Goal: Task Accomplishment & Management: Complete application form

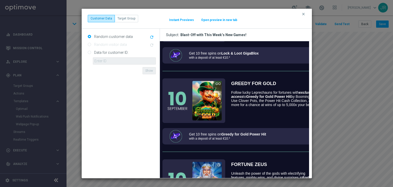
scroll to position [179, 0]
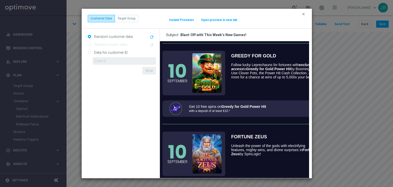
click at [306, 16] on button "clear" at bounding box center [304, 14] width 6 height 5
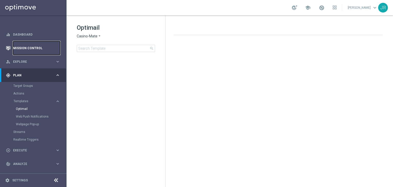
click at [25, 47] on link "Mission Control" at bounding box center [36, 48] width 47 height 14
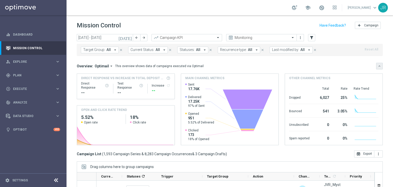
drag, startPoint x: 377, startPoint y: 65, endPoint x: 348, endPoint y: 75, distance: 30.6
click at [377, 65] on button "keyboard_arrow_down" at bounding box center [379, 66] width 7 height 7
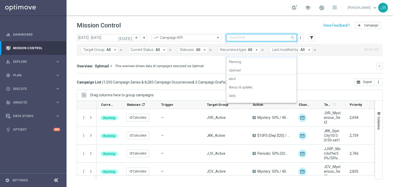
click at [292, 38] on span at bounding box center [293, 37] width 6 height 6
click at [192, 62] on mini-dashboard "Overview: Optimail arrow_drop_down This overview shows data of campaigns execut…" at bounding box center [230, 67] width 306 height 22
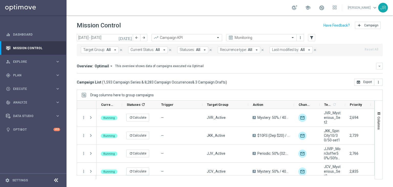
click at [130, 38] on icon "[DATE]" at bounding box center [125, 37] width 14 height 5
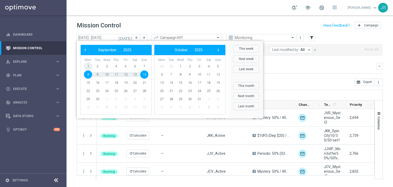
click at [87, 67] on span "1" at bounding box center [88, 66] width 8 height 8
type input "01 Sep 2025 - 01 Sep 2025"
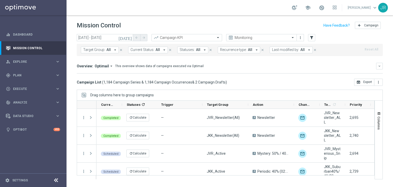
click at [274, 52] on button "Last modified by: All arrow_drop_down" at bounding box center [290, 50] width 43 height 7
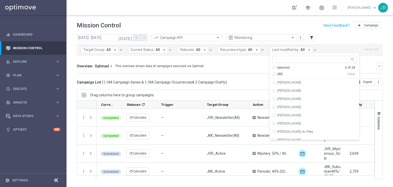
click at [130, 37] on icon "[DATE]" at bounding box center [125, 37] width 14 height 5
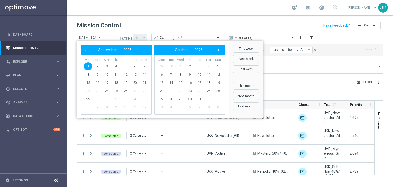
click at [289, 73] on mini-dashboard "Overview: Optimail arrow_drop_down This overview shows data of campaigns execut…" at bounding box center [230, 67] width 306 height 22
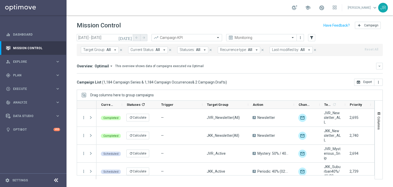
click at [275, 48] on span "Last modified by:" at bounding box center [285, 50] width 27 height 4
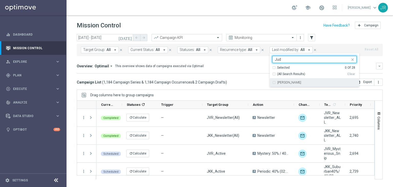
click at [272, 84] on div "[PERSON_NAME]" at bounding box center [314, 82] width 84 height 8
type input "Jud"
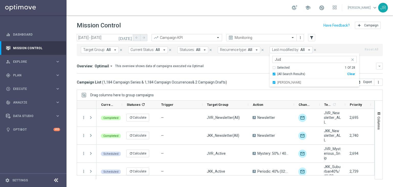
drag, startPoint x: 247, startPoint y: 77, endPoint x: 198, endPoint y: 112, distance: 59.9
click at [247, 77] on mini-dashboard "Overview: Optimail arrow_drop_down This overview shows data of campaigns execut…" at bounding box center [230, 67] width 306 height 22
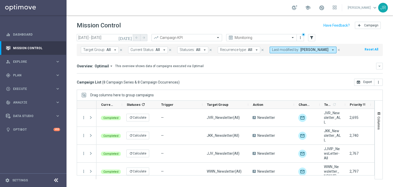
click at [355, 105] on span "Priority" at bounding box center [355, 105] width 12 height 4
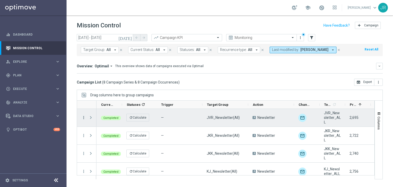
click at [85, 117] on icon "more_vert" at bounding box center [83, 117] width 5 height 5
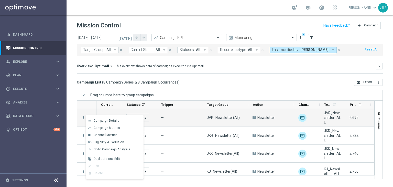
click at [103, 158] on span "Duplicate and Edit" at bounding box center [107, 159] width 26 height 4
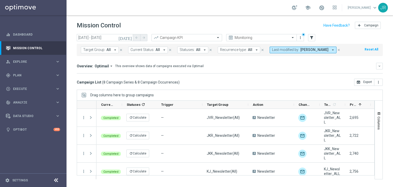
click at [84, 136] on icon "more_vert" at bounding box center [83, 135] width 5 height 5
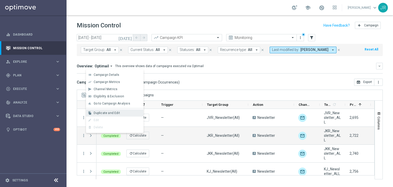
click at [102, 112] on span "Duplicate and Edit" at bounding box center [107, 113] width 26 height 4
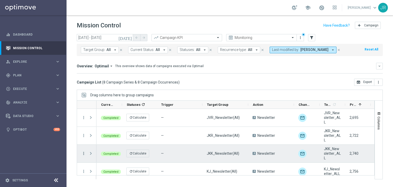
click at [84, 153] on icon "more_vert" at bounding box center [83, 153] width 5 height 5
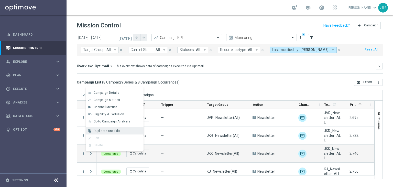
click at [100, 132] on span "Duplicate and Edit" at bounding box center [107, 131] width 26 height 4
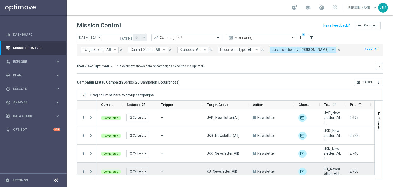
scroll to position [26, 0]
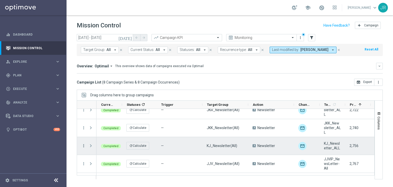
click at [84, 144] on icon "more_vert" at bounding box center [83, 145] width 5 height 5
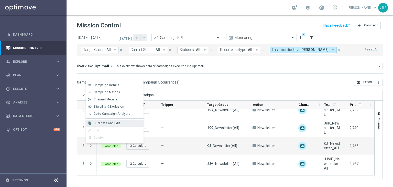
click at [101, 124] on span "Duplicate and Edit" at bounding box center [107, 123] width 26 height 4
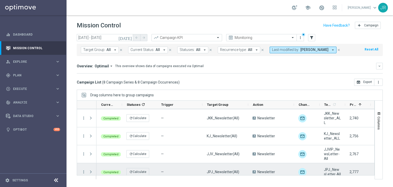
scroll to position [51, 0]
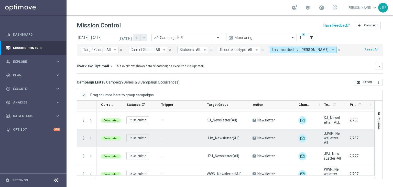
click at [83, 137] on icon "more_vert" at bounding box center [83, 137] width 5 height 5
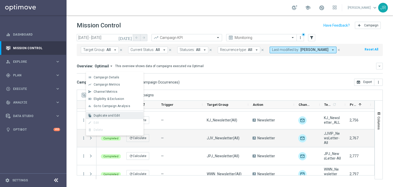
click at [104, 117] on span "Duplicate and Edit" at bounding box center [107, 116] width 26 height 4
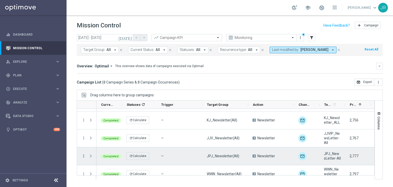
click at [83, 156] on icon "more_vert" at bounding box center [83, 155] width 5 height 5
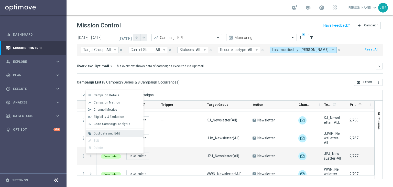
click at [103, 135] on div "file_copy Duplicate and Edit" at bounding box center [115, 133] width 58 height 7
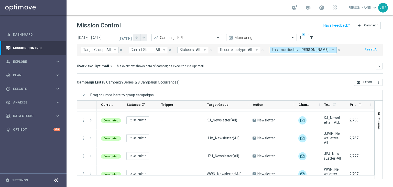
scroll to position [77, 0]
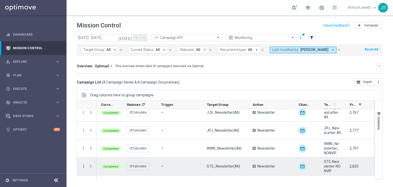
click at [84, 166] on icon "more_vert" at bounding box center [83, 166] width 5 height 5
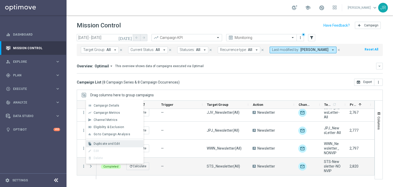
click at [104, 142] on span "Duplicate and Edit" at bounding box center [107, 144] width 26 height 4
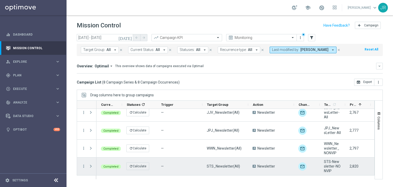
drag, startPoint x: 84, startPoint y: 166, endPoint x: 85, endPoint y: 170, distance: 4.0
click at [84, 166] on icon "more_vert" at bounding box center [83, 166] width 5 height 5
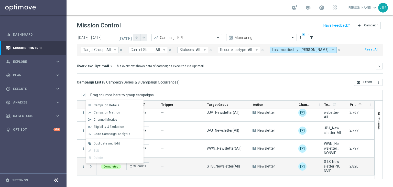
click at [105, 143] on span "Duplicate and Edit" at bounding box center [107, 143] width 26 height 4
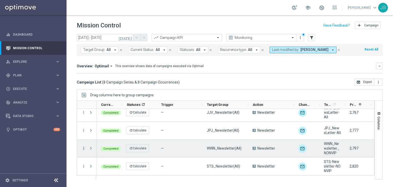
click at [83, 147] on icon "more_vert" at bounding box center [83, 148] width 5 height 5
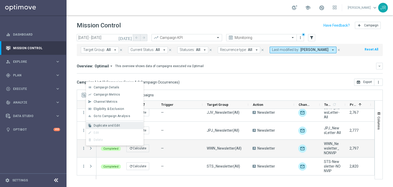
click at [101, 126] on span "Duplicate and Edit" at bounding box center [107, 125] width 26 height 4
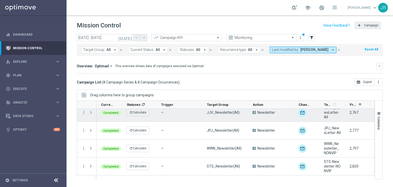
scroll to position [0, 0]
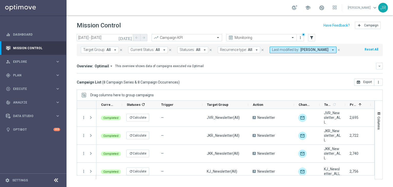
click at [337, 51] on icon "close" at bounding box center [339, 50] width 4 height 4
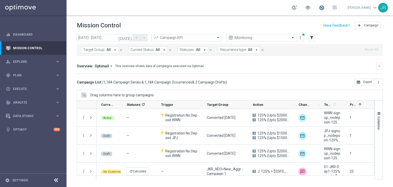
click at [324, 9] on span at bounding box center [322, 8] width 6 height 6
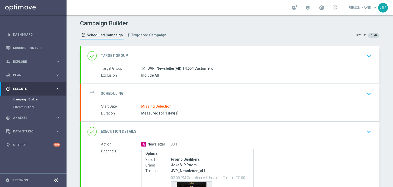
click at [367, 96] on icon "keyboard_arrow_down" at bounding box center [369, 94] width 8 height 8
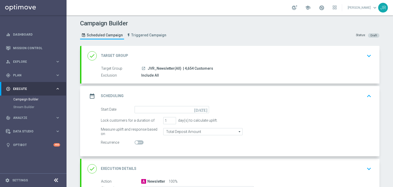
click at [203, 110] on icon "[DATE]" at bounding box center [201, 109] width 15 height 6
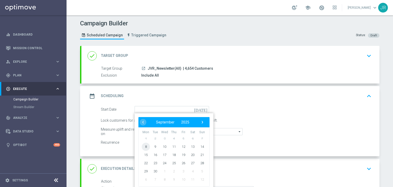
drag, startPoint x: 143, startPoint y: 151, endPoint x: 154, endPoint y: 150, distance: 11.4
click at [144, 145] on span "8" at bounding box center [146, 146] width 8 height 8
type input "[DATE]"
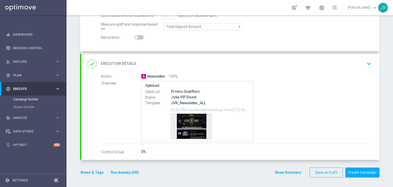
scroll to position [3, 0]
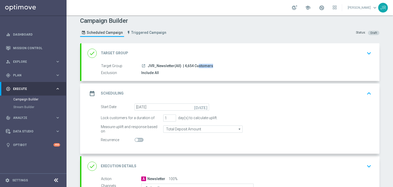
drag, startPoint x: 190, startPoint y: 65, endPoint x: 180, endPoint y: 65, distance: 10.2
click at [183, 65] on span "| 4,654 Customers" at bounding box center [198, 66] width 30 height 5
copy span "4,654"
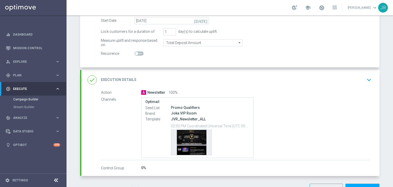
scroll to position [105, 0]
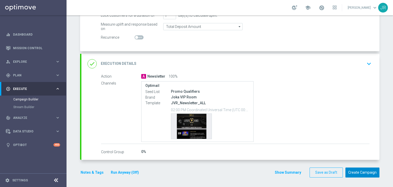
click at [364, 172] on button "Create Campaign" at bounding box center [362, 172] width 34 height 10
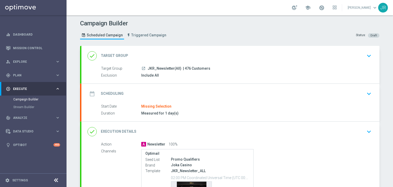
drag, startPoint x: 363, startPoint y: 93, endPoint x: 197, endPoint y: 104, distance: 166.0
click at [365, 93] on icon "keyboard_arrow_down" at bounding box center [369, 94] width 8 height 8
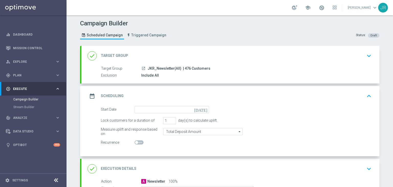
click at [202, 110] on icon "[DATE]" at bounding box center [201, 109] width 15 height 6
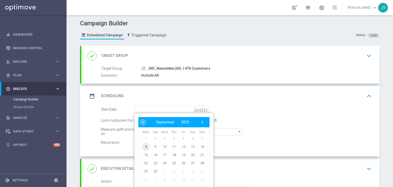
click at [146, 147] on span "8" at bounding box center [146, 146] width 8 height 8
type input "08 Sep 2025"
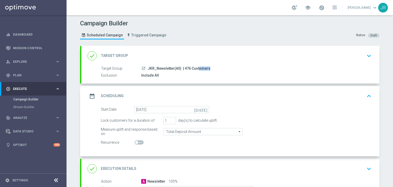
drag, startPoint x: 188, startPoint y: 67, endPoint x: 180, endPoint y: 67, distance: 7.9
click at [183, 67] on span "| 476 Customers" at bounding box center [196, 68] width 27 height 5
copy span "476"
click at [292, 113] on form "Start Date 08 Sep 2025 today Lock customers for a duration of 1 day(s) to calcu…" at bounding box center [236, 126] width 270 height 40
click at [204, 109] on icon "[DATE]" at bounding box center [201, 109] width 15 height 6
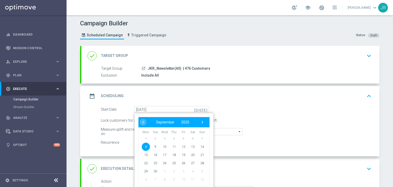
click at [145, 144] on span "8" at bounding box center [146, 146] width 8 height 8
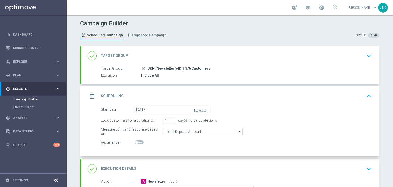
click at [331, 143] on div "Recurrence" at bounding box center [236, 142] width 278 height 7
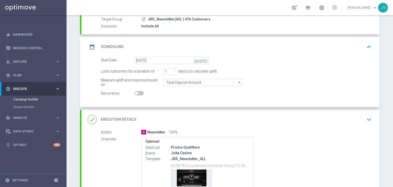
scroll to position [105, 0]
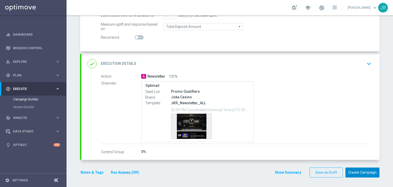
click at [357, 175] on button "Create Campaign" at bounding box center [362, 172] width 34 height 10
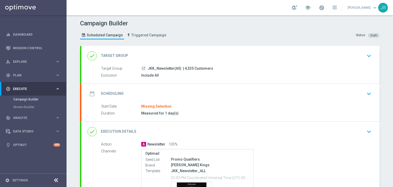
click at [365, 92] on icon "keyboard_arrow_down" at bounding box center [369, 94] width 8 height 8
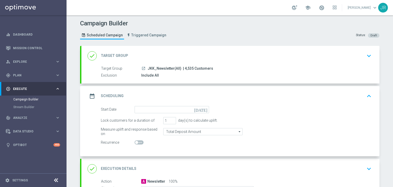
click at [203, 109] on icon "[DATE]" at bounding box center [201, 109] width 15 height 6
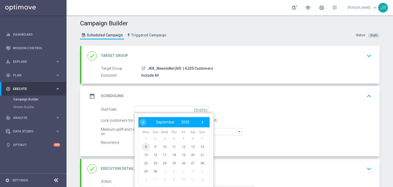
drag, startPoint x: 146, startPoint y: 145, endPoint x: 153, endPoint y: 143, distance: 7.3
click at [146, 146] on span "8" at bounding box center [146, 146] width 8 height 8
type input "[DATE]"
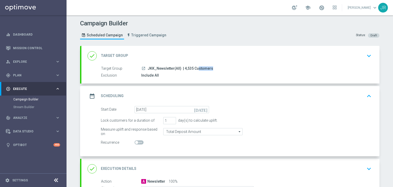
drag, startPoint x: 190, startPoint y: 67, endPoint x: 180, endPoint y: 69, distance: 10.1
click at [183, 69] on span "| 4,535 Customers" at bounding box center [198, 68] width 30 height 5
copy span "4,535"
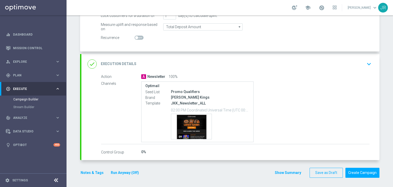
scroll to position [105, 0]
click at [352, 171] on button "Create Campaign" at bounding box center [362, 172] width 34 height 10
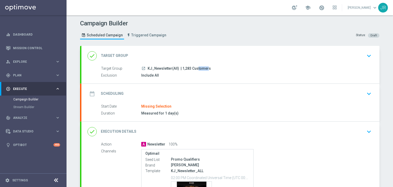
drag, startPoint x: 187, startPoint y: 68, endPoint x: 179, endPoint y: 68, distance: 7.9
click at [180, 68] on span "| 1,283 Customers" at bounding box center [195, 68] width 30 height 5
copy span "1,283"
click at [370, 94] on icon "keyboard_arrow_down" at bounding box center [369, 94] width 8 height 8
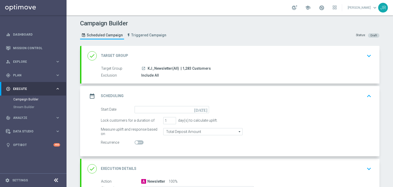
click at [203, 109] on icon "[DATE]" at bounding box center [201, 109] width 15 height 6
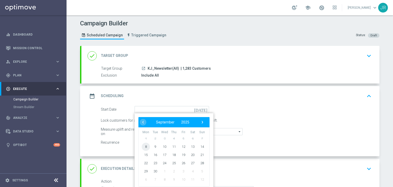
drag, startPoint x: 143, startPoint y: 145, endPoint x: 264, endPoint y: 149, distance: 120.7
click at [143, 145] on span "8" at bounding box center [146, 146] width 8 height 8
type input "[DATE]"
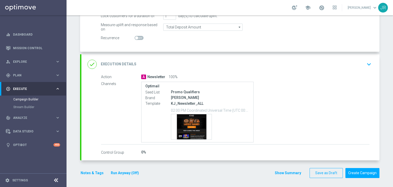
scroll to position [105, 0]
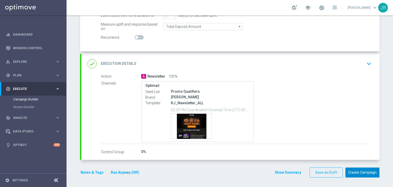
click at [365, 172] on button "Create Campaign" at bounding box center [362, 172] width 34 height 10
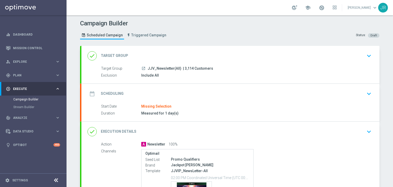
drag, startPoint x: 363, startPoint y: 96, endPoint x: 220, endPoint y: 99, distance: 143.2
click at [361, 96] on div "date_range Scheduling keyboard_arrow_down" at bounding box center [230, 94] width 286 height 10
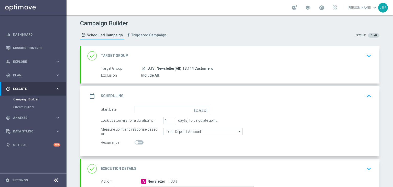
click at [203, 108] on icon "[DATE]" at bounding box center [201, 109] width 15 height 6
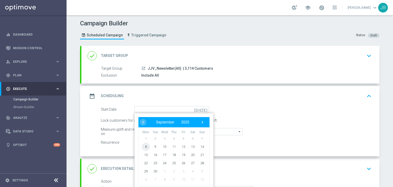
drag, startPoint x: 147, startPoint y: 149, endPoint x: 165, endPoint y: 94, distance: 58.3
click at [145, 143] on span "8" at bounding box center [146, 146] width 8 height 8
type input "[DATE]"
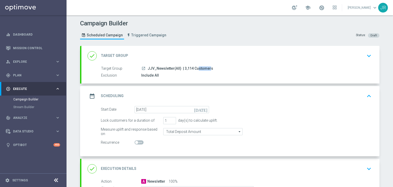
drag, startPoint x: 189, startPoint y: 68, endPoint x: 180, endPoint y: 69, distance: 9.5
click at [183, 69] on span "| 3,114 Customers" at bounding box center [198, 68] width 30 height 5
copy span "3,114"
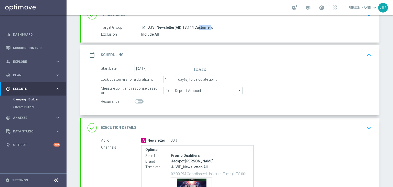
scroll to position [105, 0]
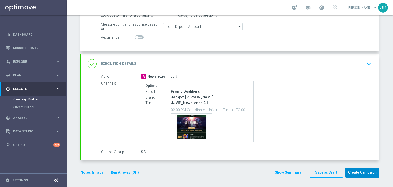
click at [355, 173] on button "Create Campaign" at bounding box center [362, 172] width 34 height 10
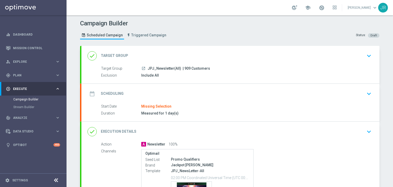
click at [365, 92] on icon "keyboard_arrow_down" at bounding box center [369, 94] width 8 height 8
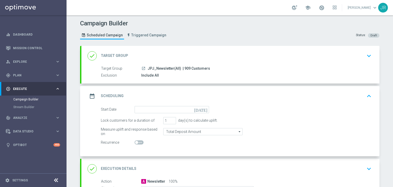
click at [203, 109] on icon "[DATE]" at bounding box center [201, 109] width 15 height 6
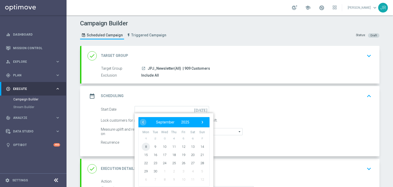
drag, startPoint x: 148, startPoint y: 144, endPoint x: 152, endPoint y: 143, distance: 4.2
click at [144, 145] on span "8" at bounding box center [146, 146] width 8 height 8
type input "[DATE]"
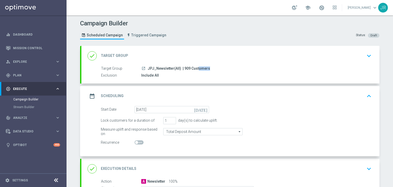
drag, startPoint x: 187, startPoint y: 67, endPoint x: 179, endPoint y: 68, distance: 7.9
click at [183, 68] on span "| 909 Customers" at bounding box center [196, 68] width 27 height 5
copy span "909"
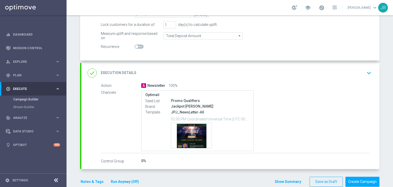
scroll to position [105, 0]
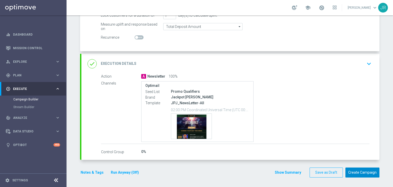
click at [355, 170] on button "Create Campaign" at bounding box center [362, 172] width 34 height 10
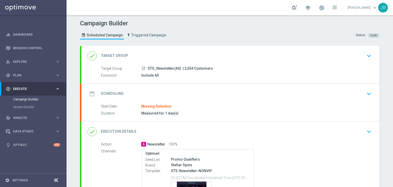
click at [368, 94] on icon "keyboard_arrow_down" at bounding box center [369, 94] width 8 height 8
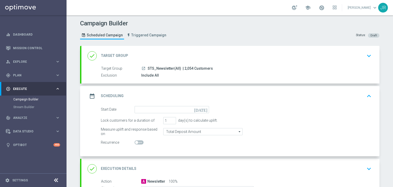
click at [204, 108] on icon "[DATE]" at bounding box center [201, 109] width 15 height 6
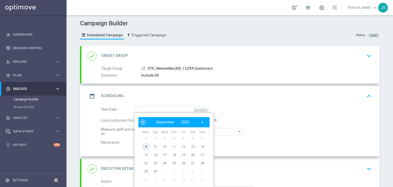
click at [146, 145] on span "8" at bounding box center [146, 146] width 8 height 8
type input "[DATE]"
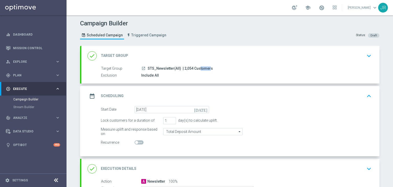
drag, startPoint x: 189, startPoint y: 68, endPoint x: 180, endPoint y: 68, distance: 8.7
click at [183, 68] on span "| 2,054 Customers" at bounding box center [198, 68] width 30 height 5
drag, startPoint x: 182, startPoint y: 68, endPoint x: 184, endPoint y: 72, distance: 4.2
copy span "2,054"
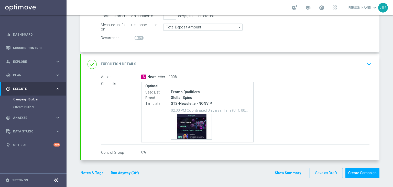
scroll to position [105, 0]
click at [357, 171] on button "Create Campaign" at bounding box center [362, 172] width 34 height 10
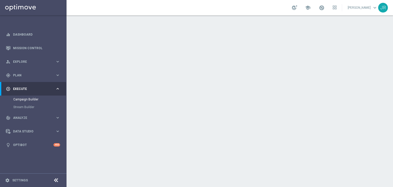
drag, startPoint x: 192, startPoint y: 67, endPoint x: 184, endPoint y: 68, distance: 8.5
click at [185, 68] on span "| 2,444 Customers" at bounding box center [200, 68] width 30 height 5
copy span "2,444"
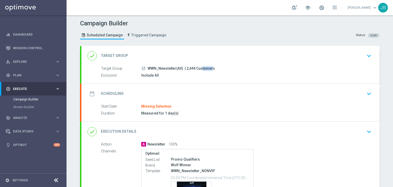
click at [365, 92] on icon "keyboard_arrow_down" at bounding box center [369, 94] width 8 height 8
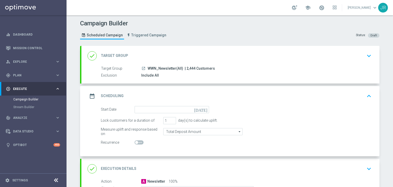
click at [201, 109] on icon "[DATE]" at bounding box center [201, 109] width 15 height 6
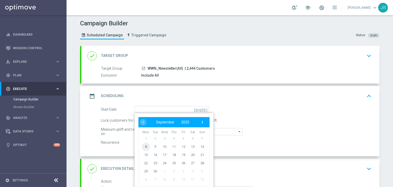
click at [143, 147] on span "8" at bounding box center [146, 146] width 8 height 8
type input "08 Sep 2025"
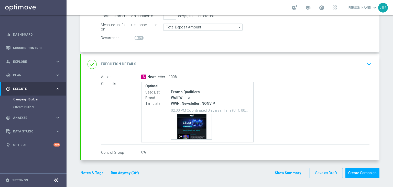
scroll to position [105, 0]
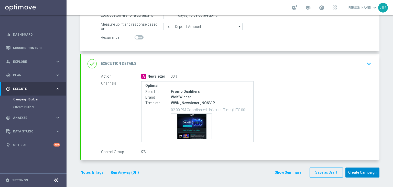
click at [367, 171] on button "Create Campaign" at bounding box center [362, 172] width 34 height 10
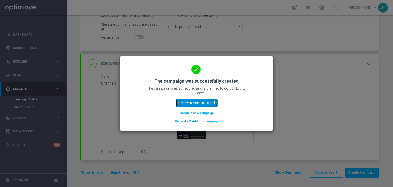
click at [201, 102] on button "Review in Mission Control" at bounding box center [196, 102] width 42 height 7
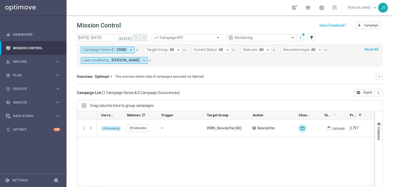
click at [136, 50] on icon "close" at bounding box center [137, 50] width 4 height 4
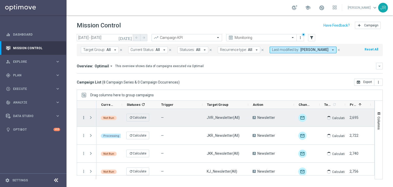
click at [84, 117] on icon "more_vert" at bounding box center [83, 117] width 5 height 5
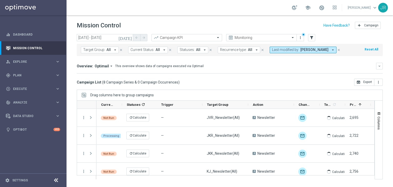
scroll to position [77, 0]
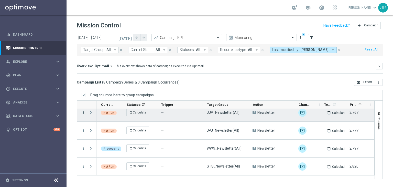
click at [83, 111] on icon "more_vert" at bounding box center [83, 112] width 5 height 5
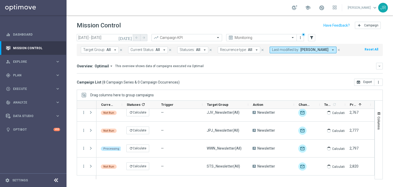
scroll to position [0, 0]
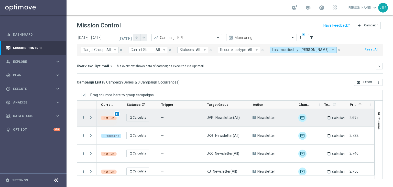
click at [117, 114] on span "play_arrow" at bounding box center [117, 114] width 4 height 4
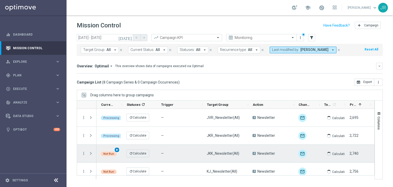
click at [117, 149] on span "play_arrow" at bounding box center [117, 150] width 4 height 4
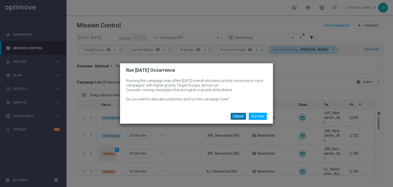
click at [237, 115] on button "Cancel" at bounding box center [238, 115] width 16 height 7
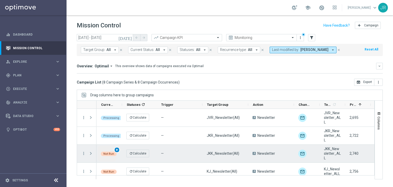
click at [117, 149] on span "play_arrow" at bounding box center [117, 150] width 4 height 4
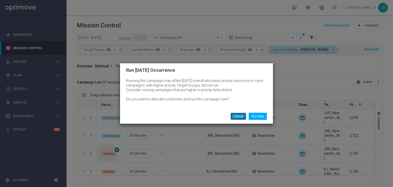
drag, startPoint x: 241, startPoint y: 116, endPoint x: 114, endPoint y: 150, distance: 131.1
click at [241, 116] on button "Cancel" at bounding box center [238, 115] width 16 height 7
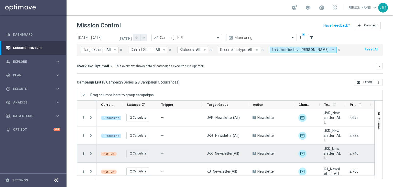
click at [84, 152] on icon "more_vert" at bounding box center [83, 153] width 5 height 5
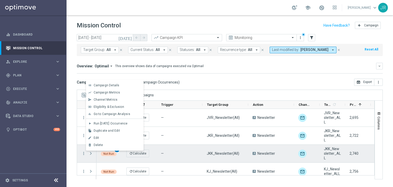
click at [117, 151] on div "play_arrow" at bounding box center [117, 150] width 6 height 6
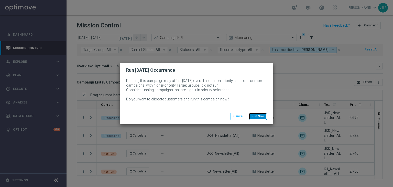
click at [258, 118] on button "Run Now" at bounding box center [257, 115] width 18 height 7
drag, startPoint x: 257, startPoint y: 115, endPoint x: 273, endPoint y: 120, distance: 17.1
click at [257, 116] on button "Run Now" at bounding box center [257, 115] width 18 height 7
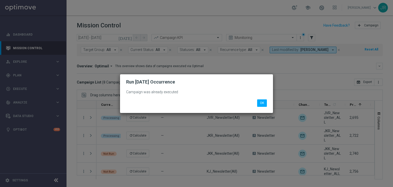
click at [264, 107] on div "Campaign was already executed OK" at bounding box center [196, 98] width 153 height 28
click at [266, 104] on button "OK" at bounding box center [262, 102] width 10 height 7
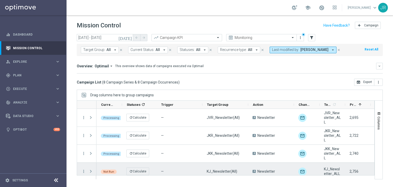
scroll to position [26, 0]
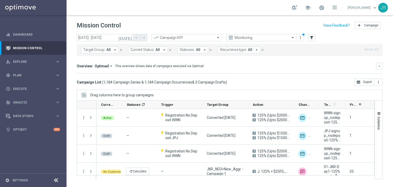
click at [129, 37] on icon "[DATE]" at bounding box center [125, 37] width 14 height 5
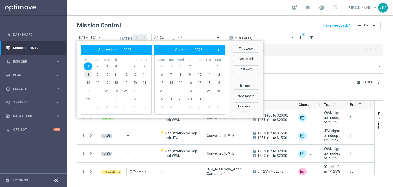
click at [88, 72] on span "8" at bounding box center [88, 74] width 8 height 8
click at [88, 73] on span "8" at bounding box center [88, 74] width 8 height 8
type input "[DATE] - [DATE]"
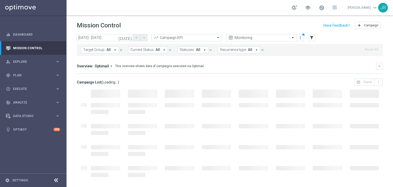
click at [88, 73] on mini-dashboard "Overview: Optimail arrow_drop_down This overview shows data of campaigns execut…" at bounding box center [230, 67] width 306 height 22
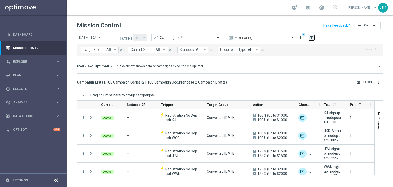
click at [311, 39] on icon "filter_alt" at bounding box center [311, 37] width 5 height 5
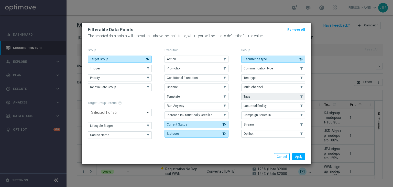
click at [255, 97] on button "Tags" at bounding box center [273, 96] width 64 height 7
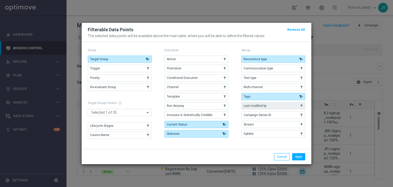
click at [281, 107] on button "Last modified by" at bounding box center [273, 105] width 64 height 7
click at [302, 157] on button "Apply" at bounding box center [298, 156] width 13 height 7
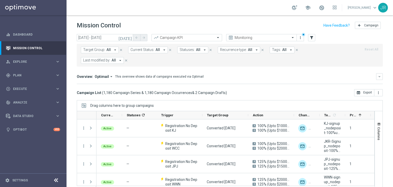
click at [276, 52] on span "Tags:" at bounding box center [276, 50] width 9 height 4
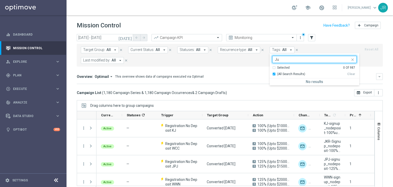
type input "J"
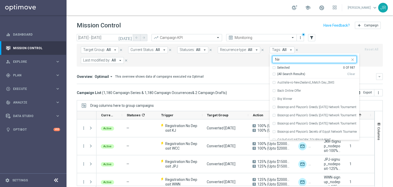
type input "N"
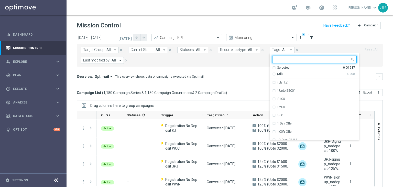
type input "m"
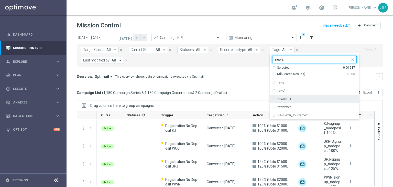
click at [281, 100] on label "Newsletter" at bounding box center [284, 98] width 14 height 3
type input "news"
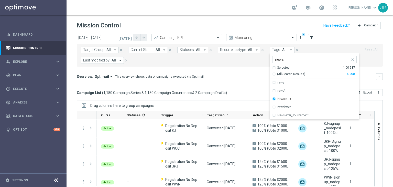
click at [213, 77] on mini-dashboard "Overview: Optimail arrow_drop_down This overview shows data of campaigns execut…" at bounding box center [230, 77] width 306 height 22
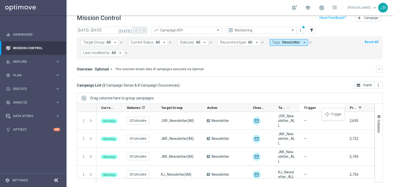
drag, startPoint x: 167, startPoint y: 107, endPoint x: 324, endPoint y: 111, distance: 157.0
